Goal: Browse casually: Explore the website without a specific task or goal

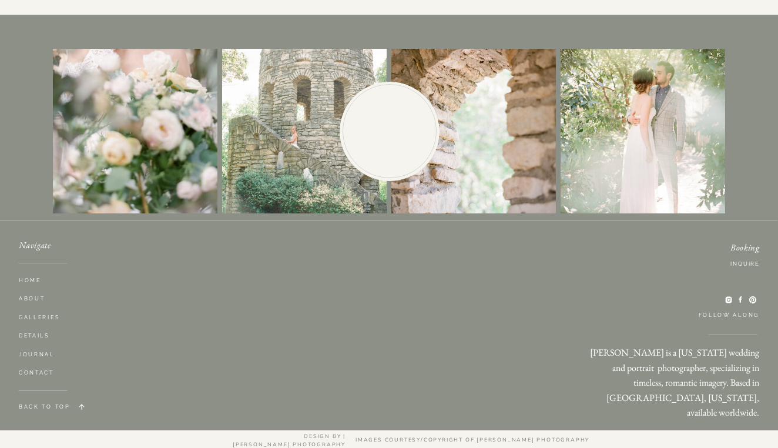
scroll to position [3403, 0]
click at [730, 299] on icon at bounding box center [729, 300] width 8 height 8
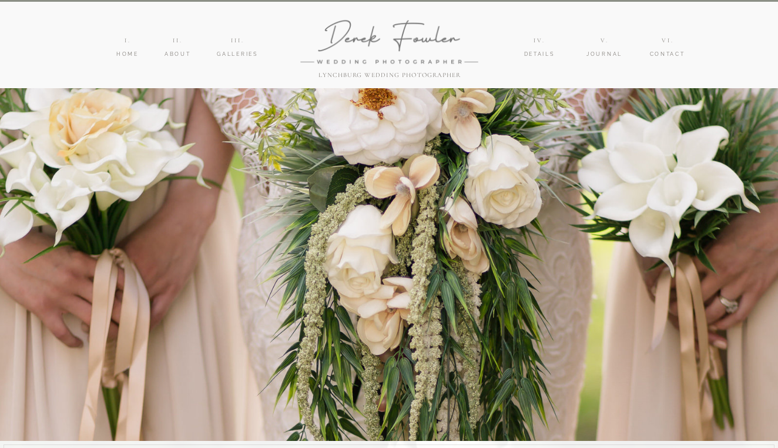
scroll to position [0, 0]
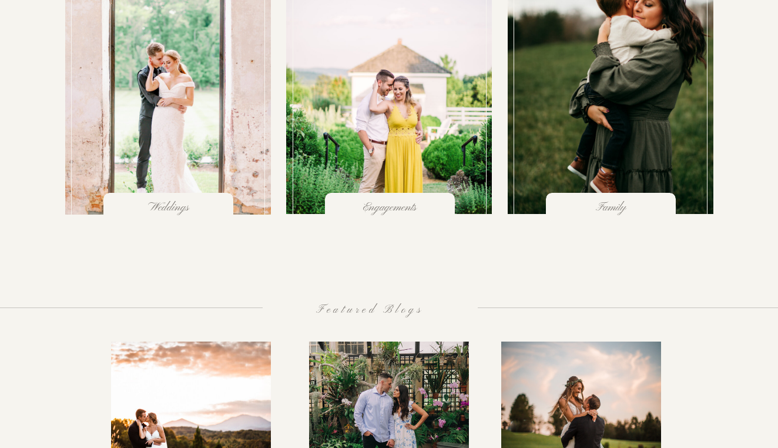
click at [188, 170] on div at bounding box center [168, 90] width 194 height 259
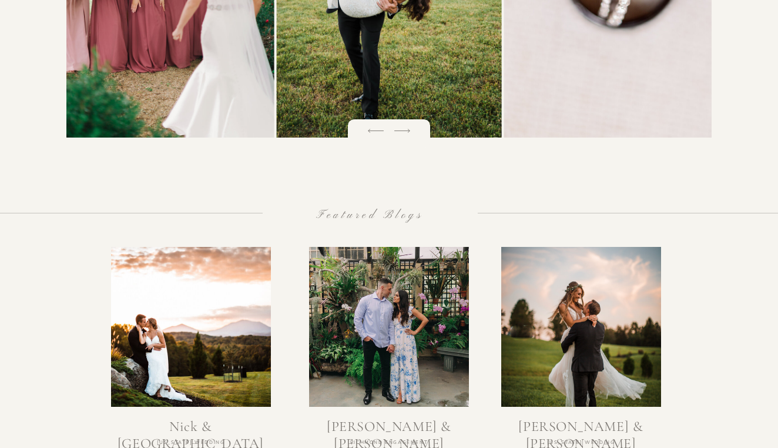
scroll to position [1855, 0]
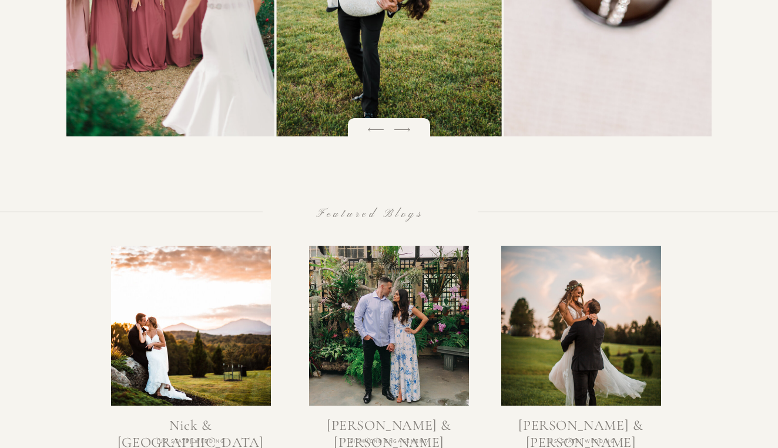
click at [398, 129] on icon at bounding box center [402, 129] width 21 height 21
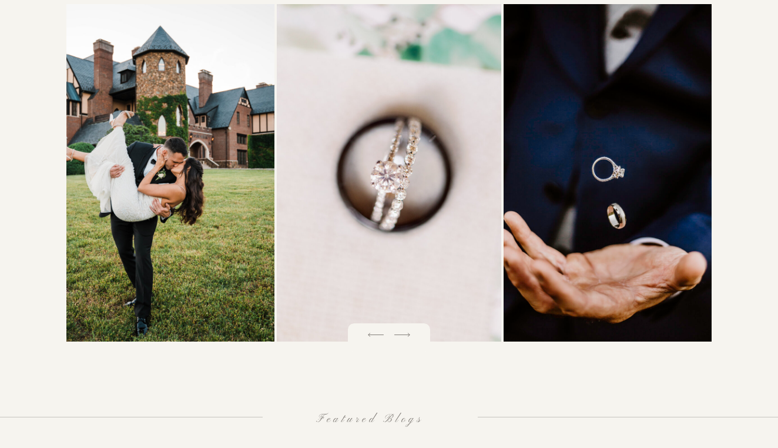
scroll to position [1647, 0]
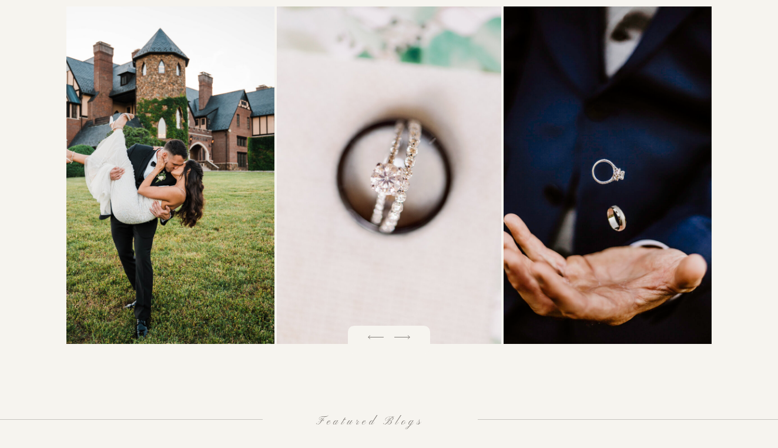
click at [407, 340] on icon at bounding box center [402, 337] width 21 height 21
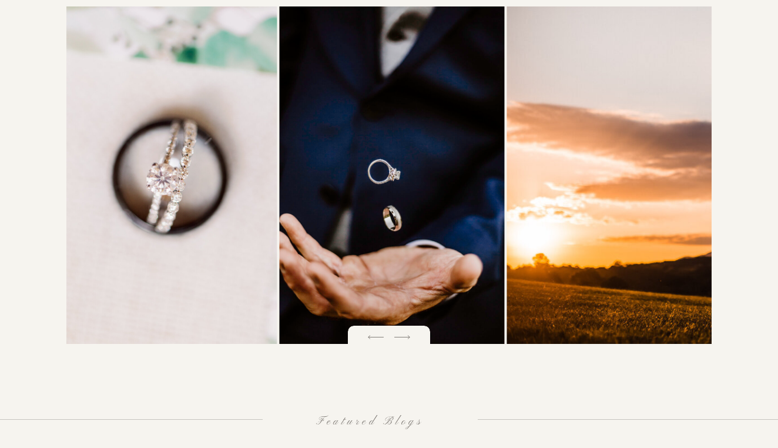
click at [405, 335] on icon at bounding box center [402, 337] width 21 height 21
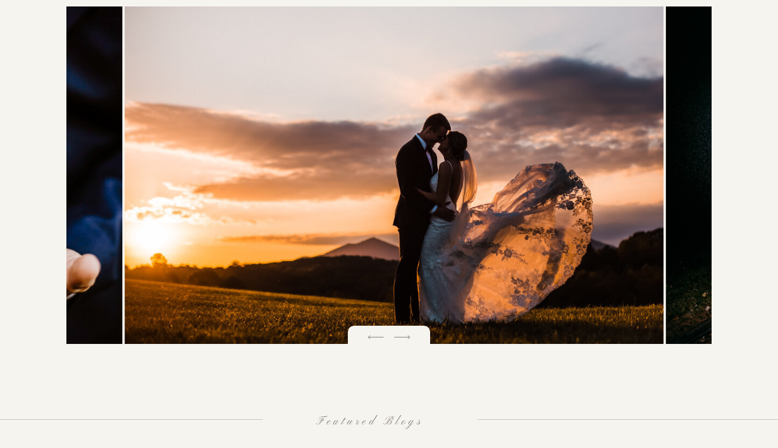
click at [405, 334] on icon at bounding box center [402, 337] width 21 height 21
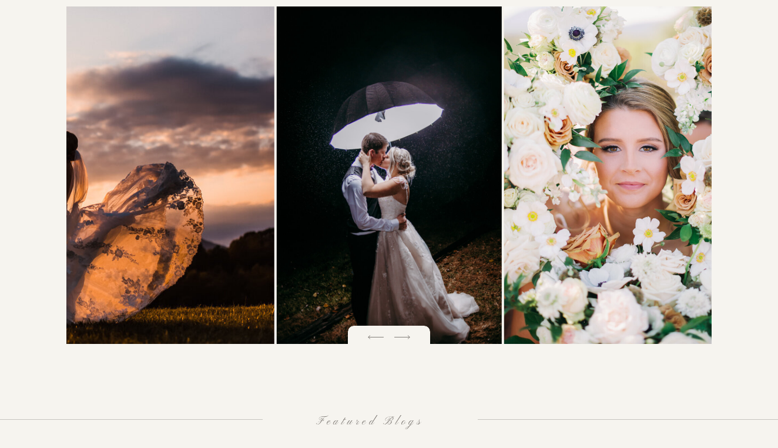
click at [405, 333] on icon at bounding box center [402, 337] width 21 height 21
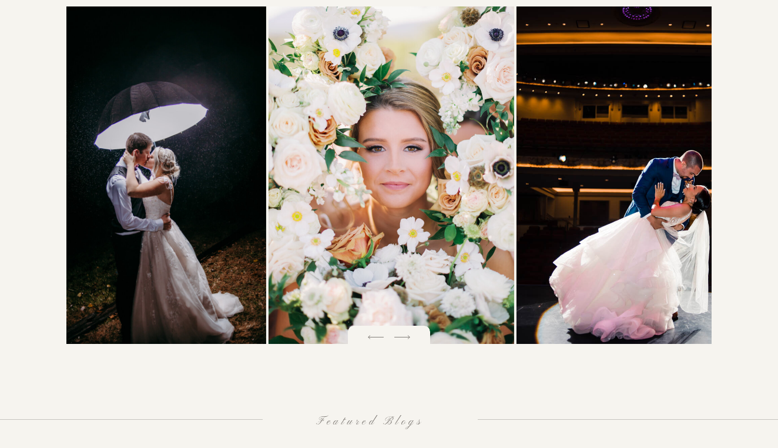
click at [405, 333] on icon at bounding box center [402, 337] width 21 height 21
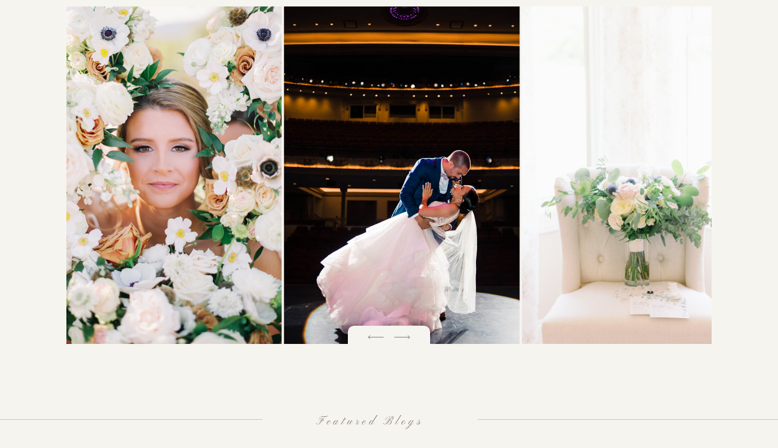
click at [405, 333] on icon at bounding box center [402, 337] width 21 height 21
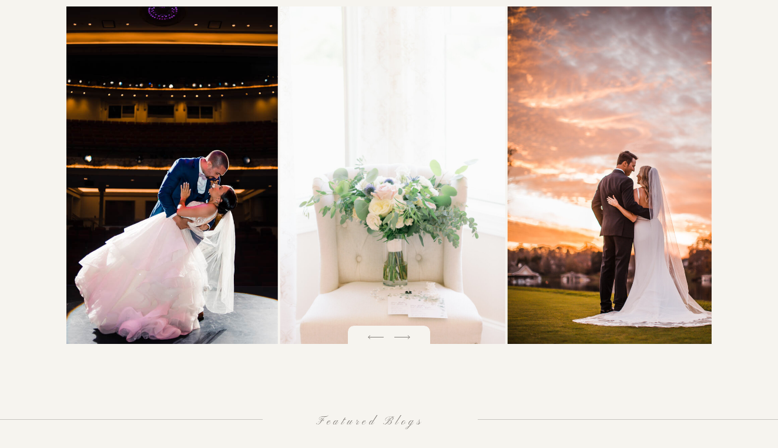
click at [405, 333] on icon at bounding box center [402, 337] width 21 height 21
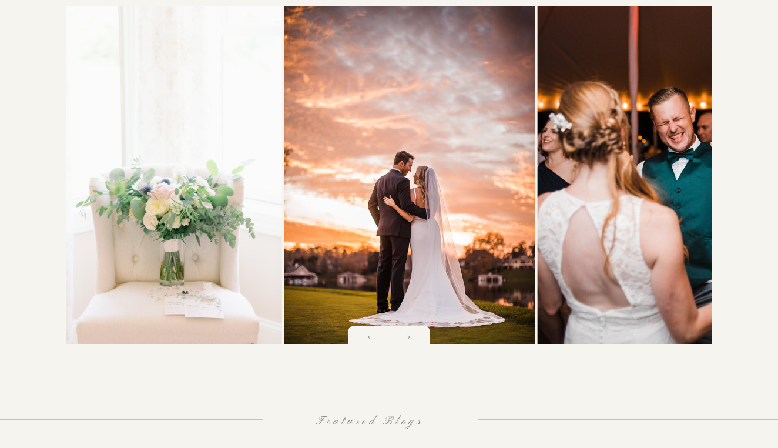
click at [406, 333] on icon at bounding box center [402, 337] width 21 height 21
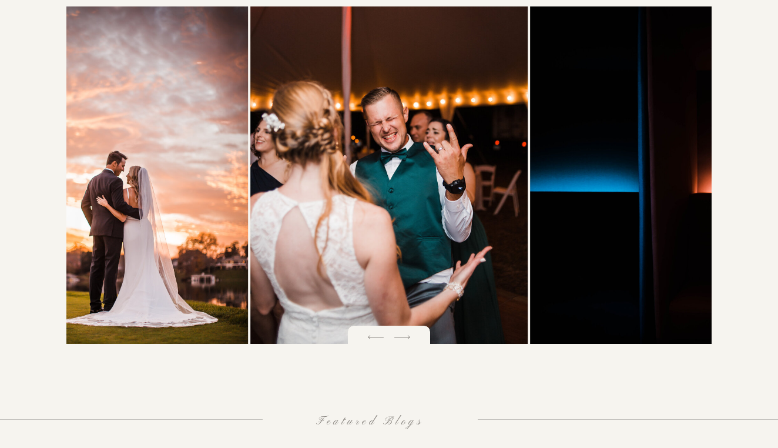
click at [405, 333] on icon at bounding box center [402, 337] width 21 height 21
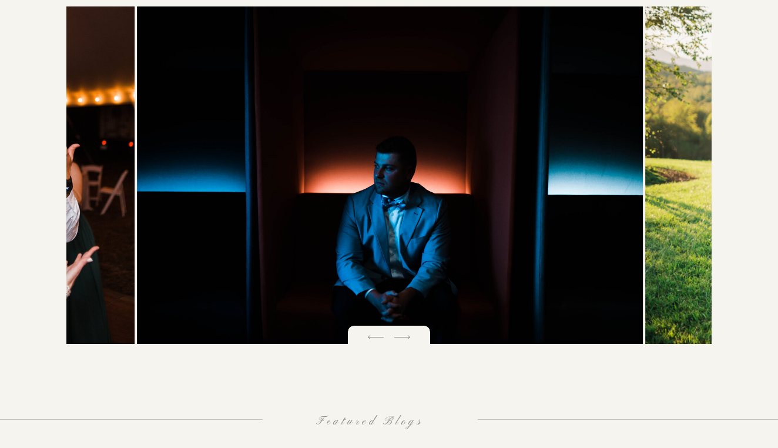
click at [405, 333] on icon at bounding box center [402, 337] width 21 height 21
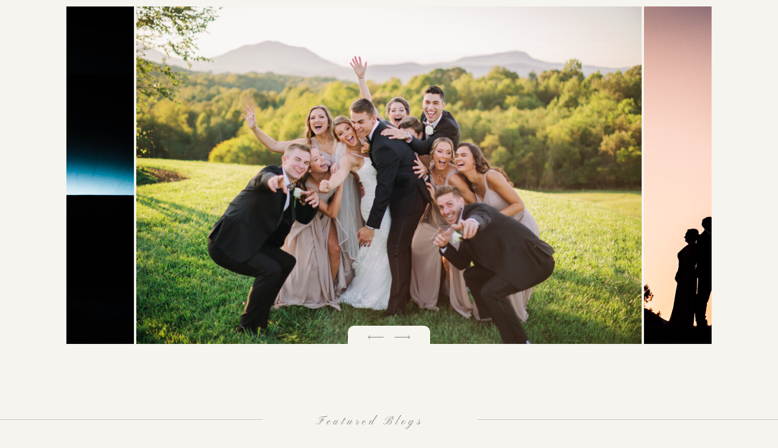
click at [405, 333] on icon at bounding box center [402, 337] width 21 height 21
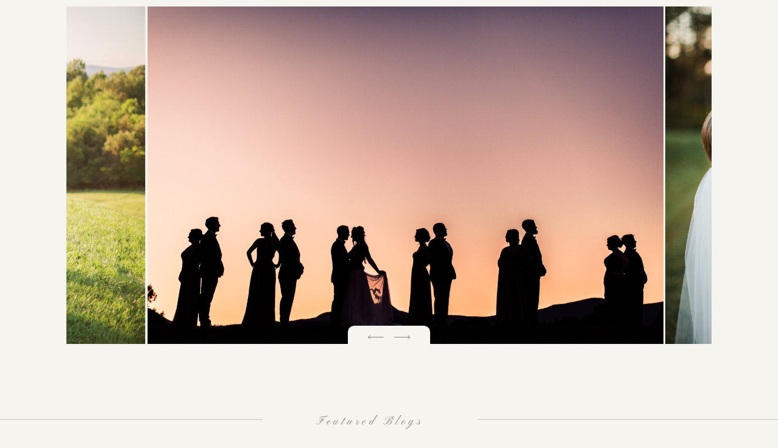
click at [405, 333] on icon at bounding box center [402, 337] width 21 height 21
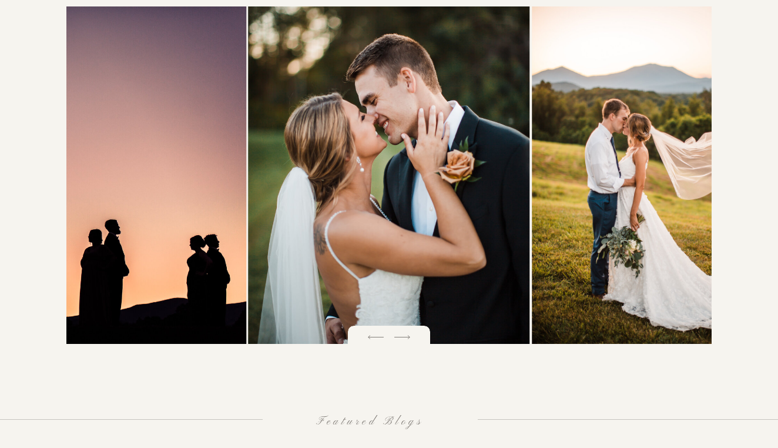
click at [406, 333] on icon at bounding box center [402, 337] width 21 height 21
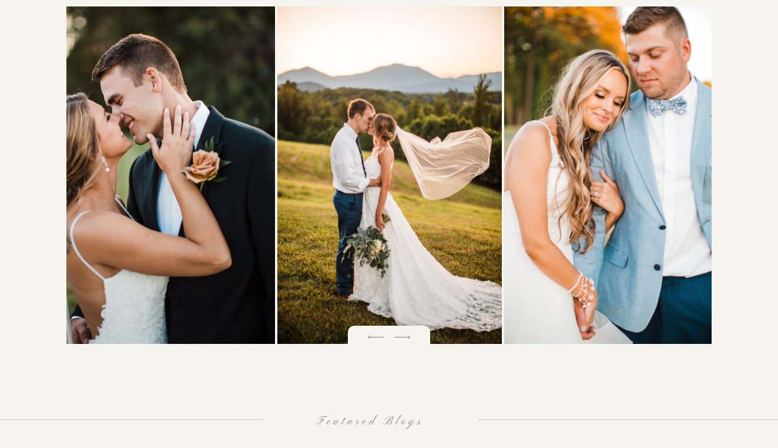
click at [406, 333] on icon at bounding box center [402, 337] width 21 height 21
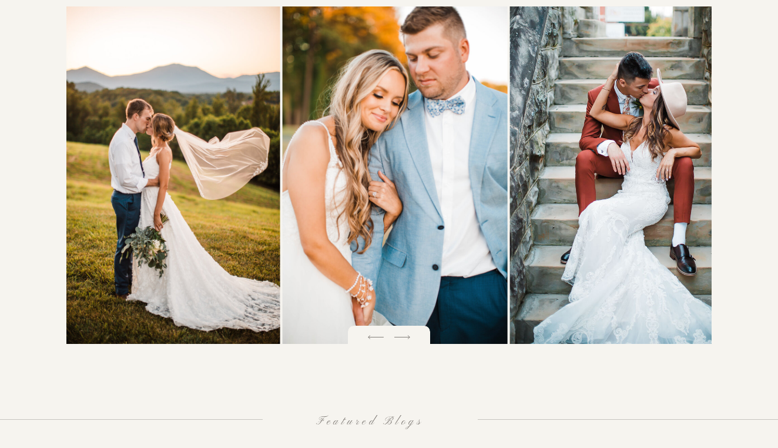
click at [406, 333] on icon at bounding box center [402, 337] width 21 height 21
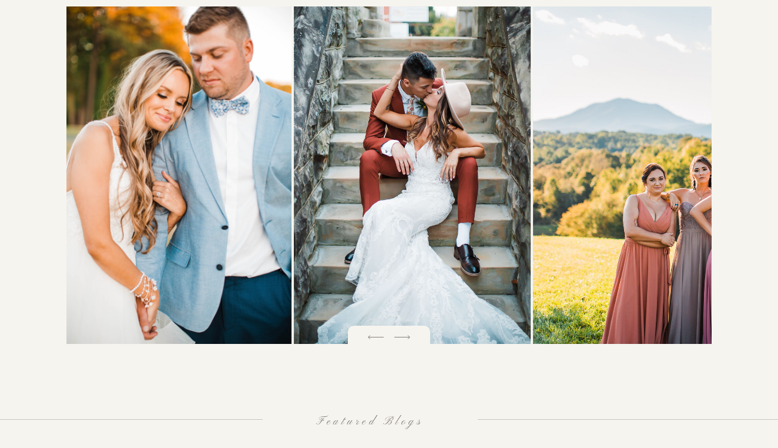
click at [406, 333] on icon at bounding box center [402, 337] width 21 height 21
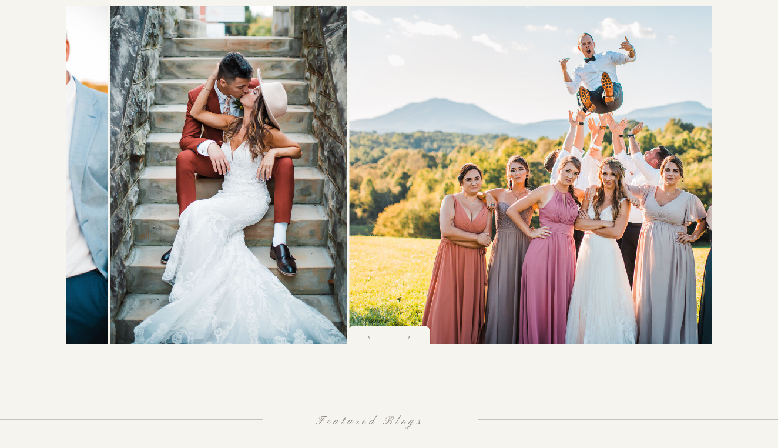
click at [406, 333] on icon at bounding box center [402, 337] width 21 height 21
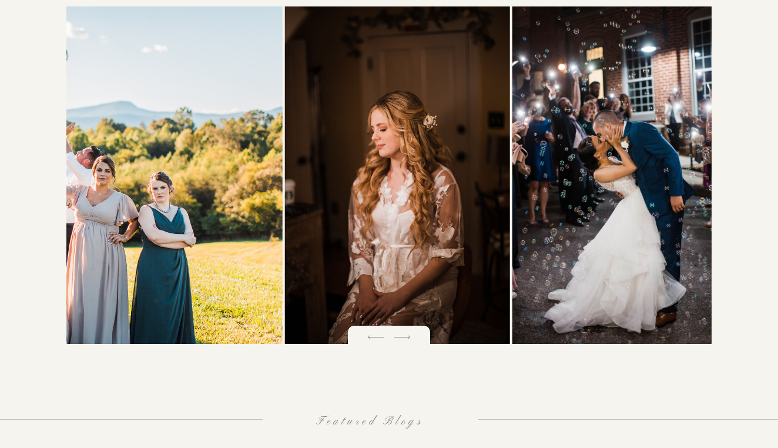
click at [406, 333] on icon at bounding box center [402, 337] width 21 height 21
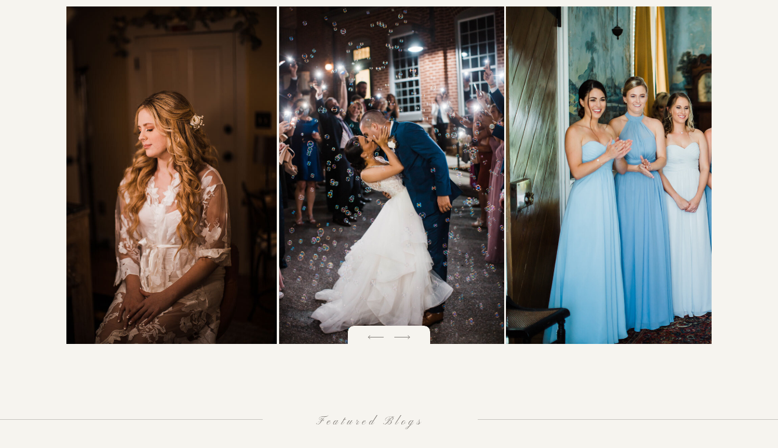
click at [406, 333] on icon at bounding box center [402, 337] width 21 height 21
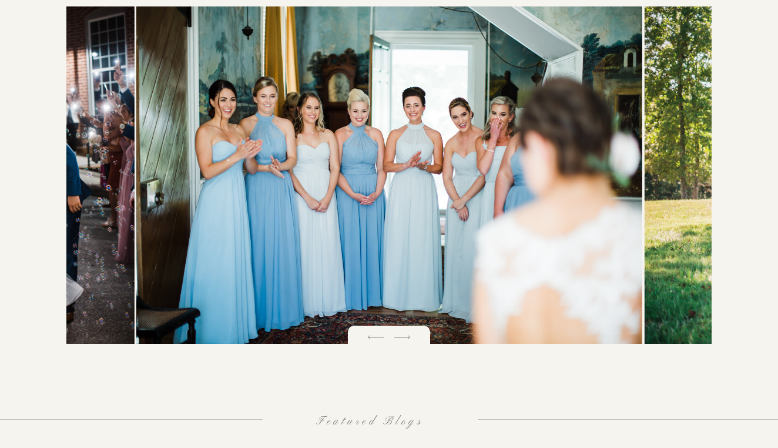
click at [406, 333] on icon at bounding box center [402, 337] width 21 height 21
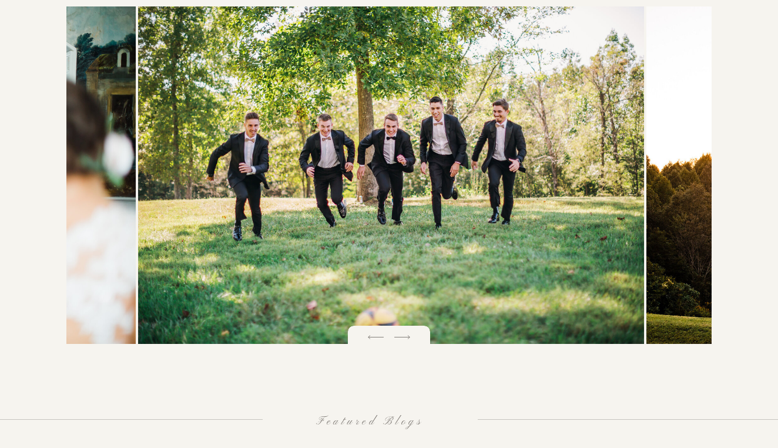
click at [406, 333] on icon at bounding box center [402, 337] width 21 height 21
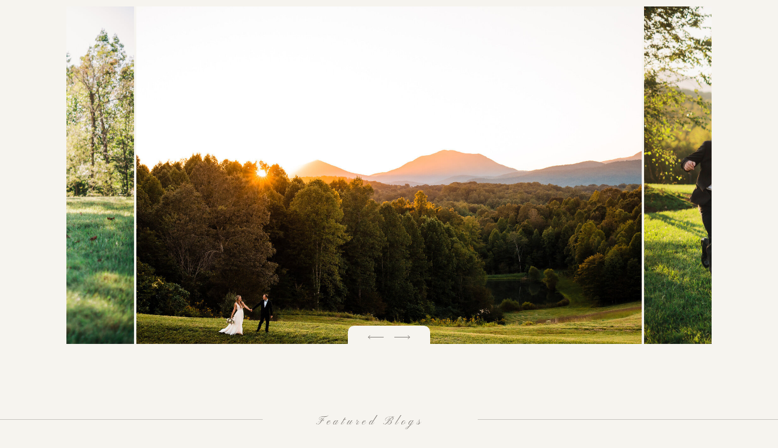
click at [406, 333] on icon at bounding box center [402, 337] width 21 height 21
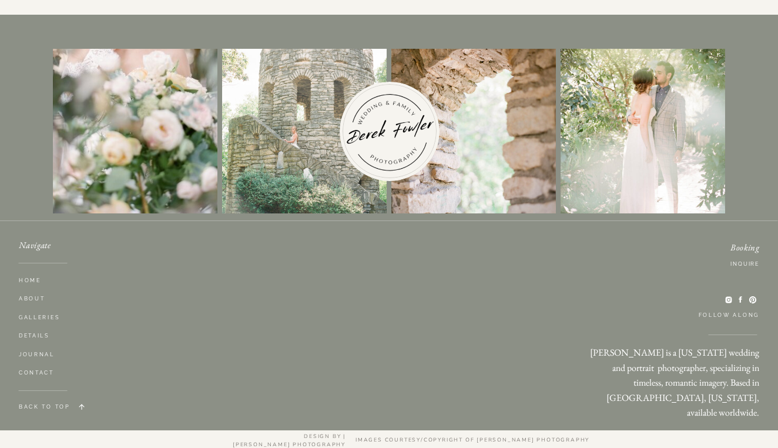
scroll to position [3850, 0]
